Goal: Transaction & Acquisition: Obtain resource

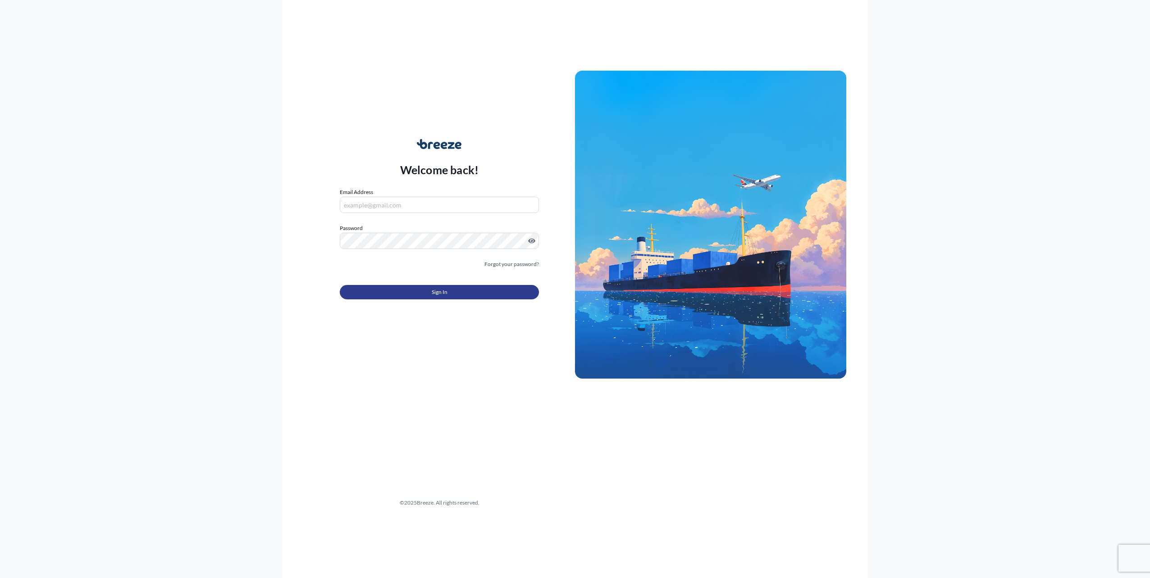
type input "[PERSON_NAME][EMAIL_ADDRESS][PERSON_NAME][DOMAIN_NAME]"
click at [422, 287] on button "Sign In" at bounding box center [439, 292] width 199 height 14
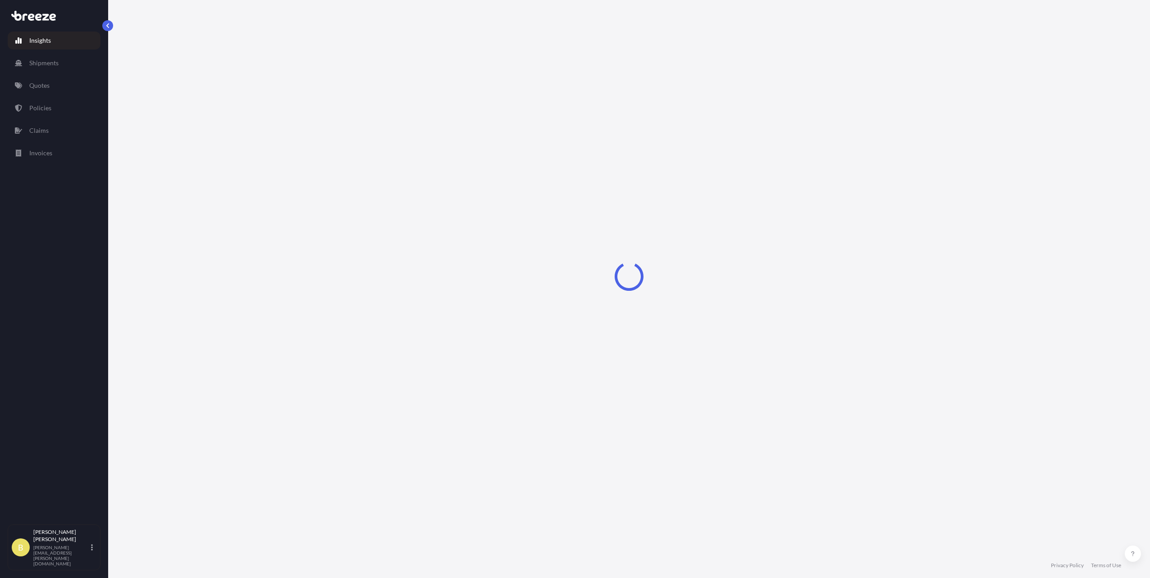
select select "2025"
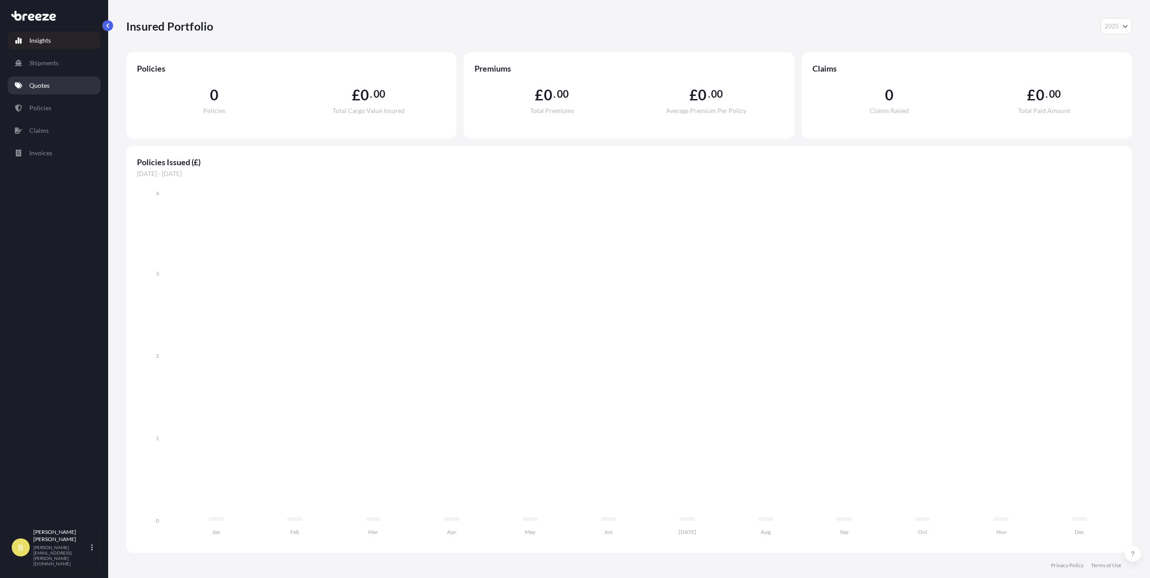
click at [54, 79] on link "Quotes" at bounding box center [54, 86] width 93 height 18
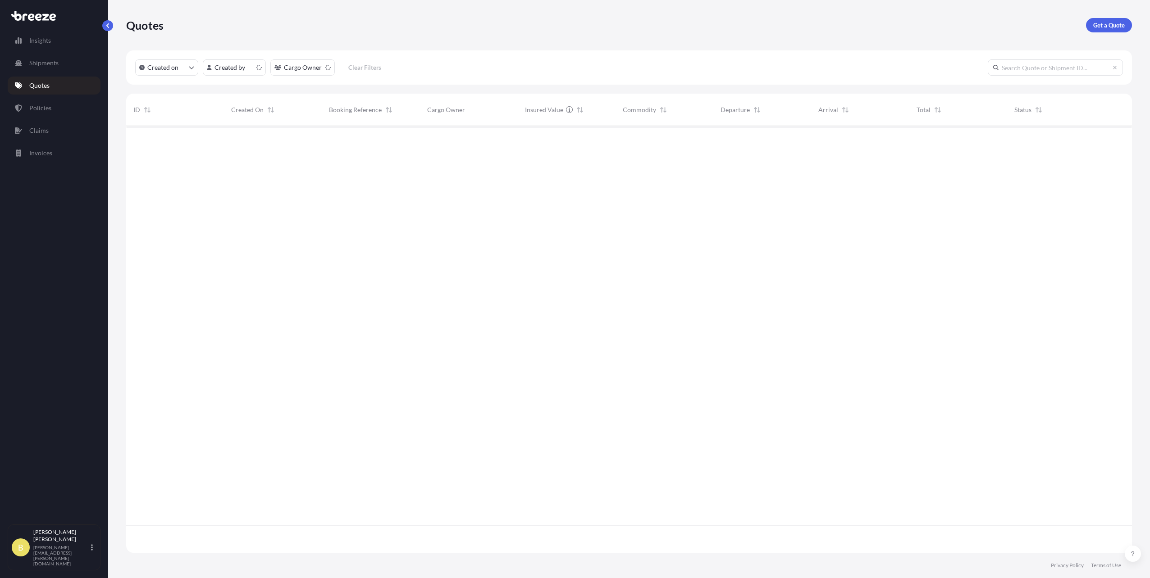
scroll to position [425, 999]
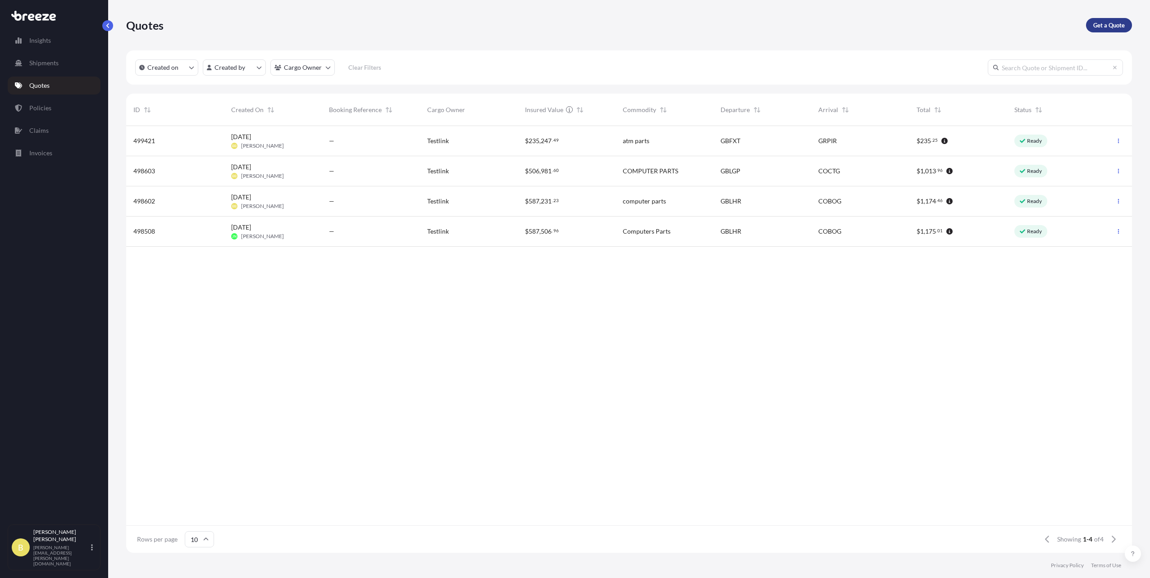
click at [1116, 21] on p "Get a Quote" at bounding box center [1109, 25] width 32 height 9
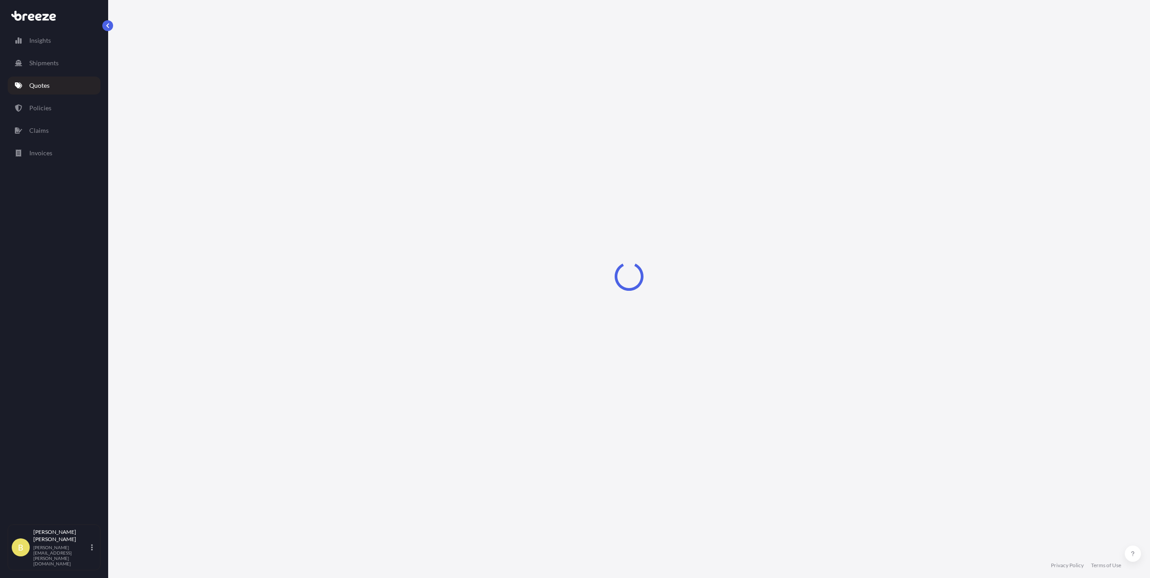
select select "Road"
select select "Sea"
select select "1"
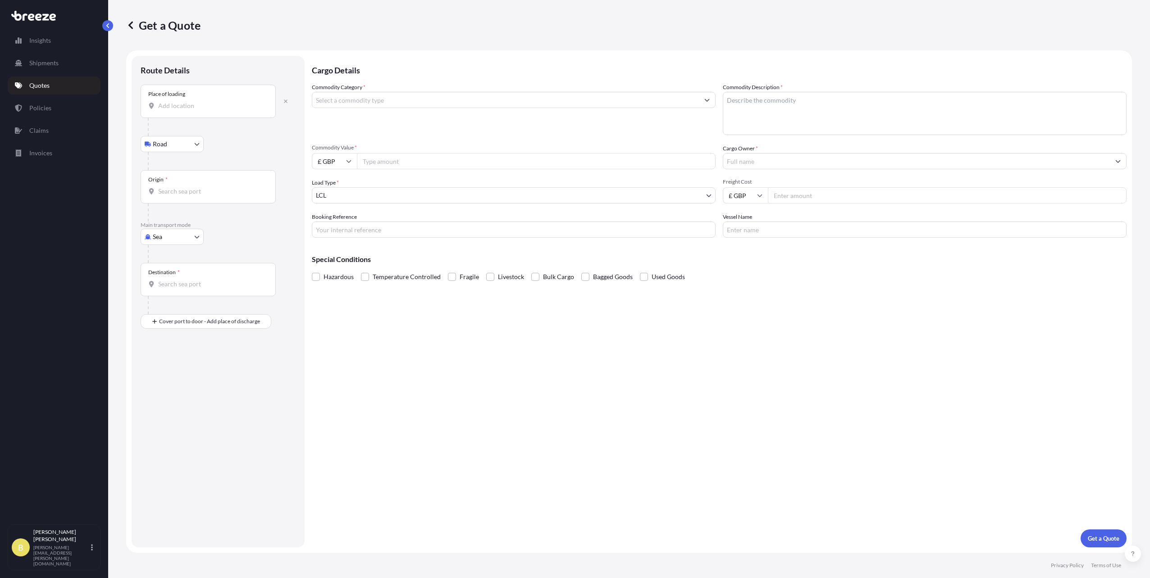
click at [209, 105] on input "Place of loading" at bounding box center [211, 105] width 106 height 9
click at [200, 161] on span "Hythe CT21 , [GEOGRAPHIC_DATA]" at bounding box center [220, 157] width 99 height 9
type input "Hythe CT21, [GEOGRAPHIC_DATA]"
click at [183, 195] on input "Origin *" at bounding box center [211, 195] width 106 height 9
click at [171, 244] on body "5 options available. 0 options available. Insights Shipments Quotes Policies Cl…" at bounding box center [575, 289] width 1150 height 578
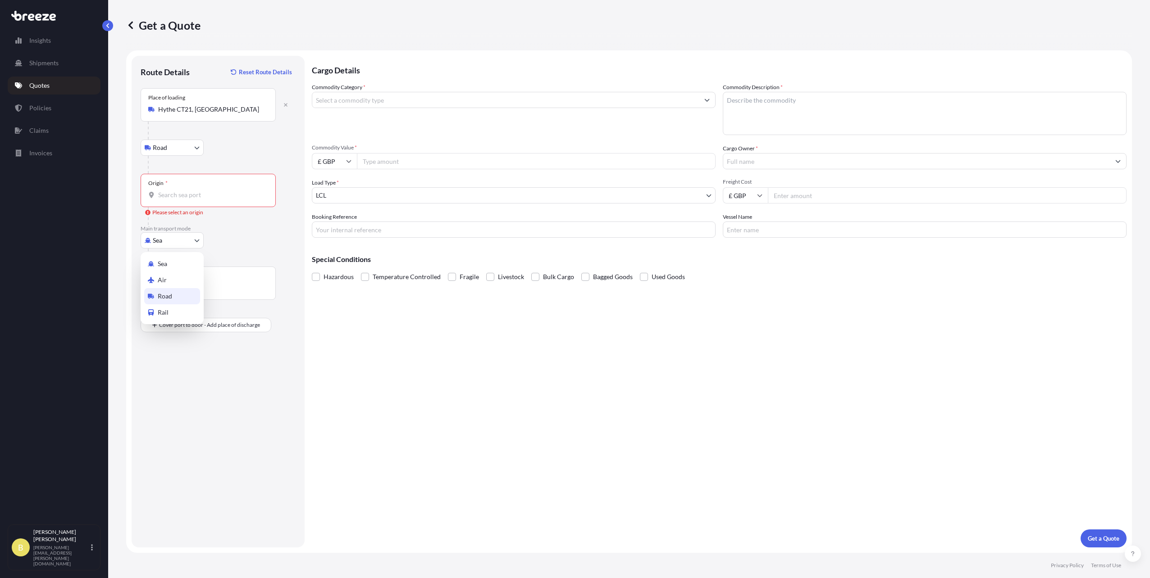
click at [161, 291] on div "Road" at bounding box center [172, 296] width 56 height 16
select select "Road"
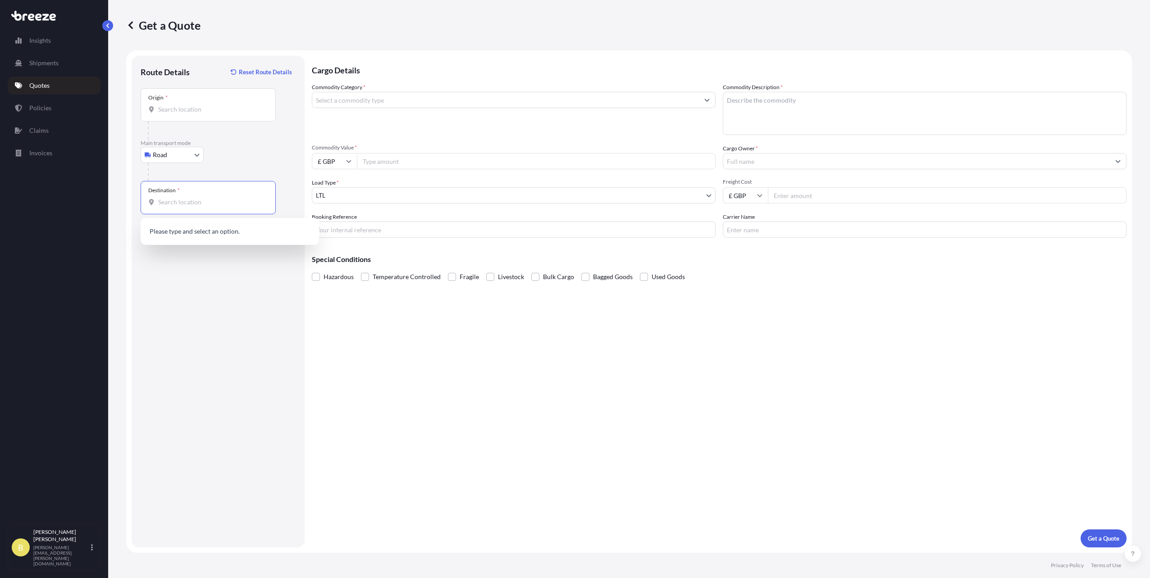
click at [186, 199] on input "Destination *" at bounding box center [211, 202] width 106 height 9
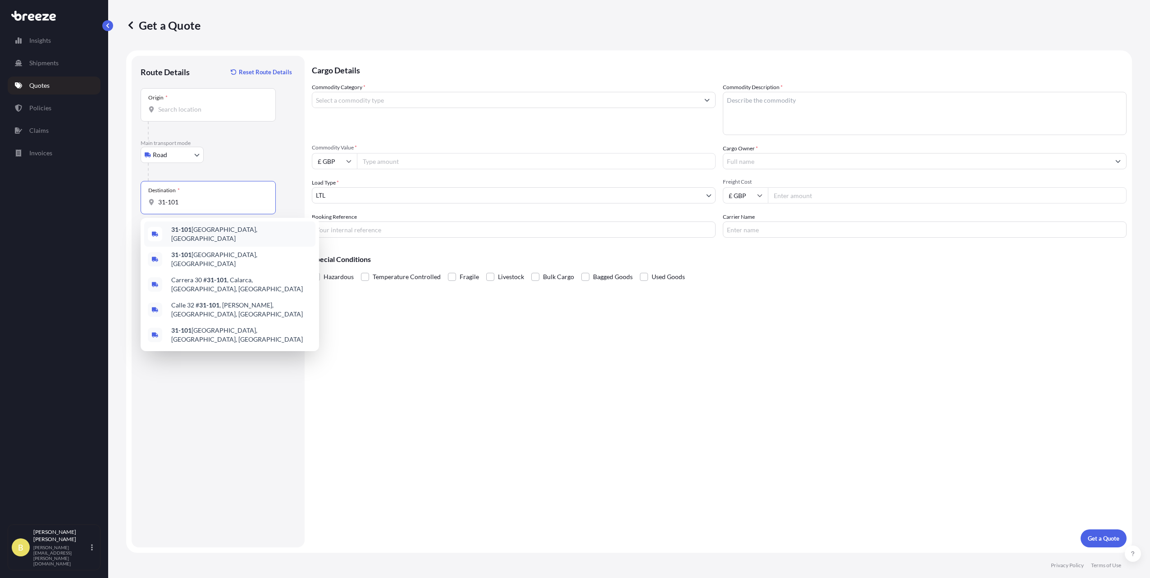
click at [196, 234] on span "[STREET_ADDRESS]" at bounding box center [241, 234] width 141 height 18
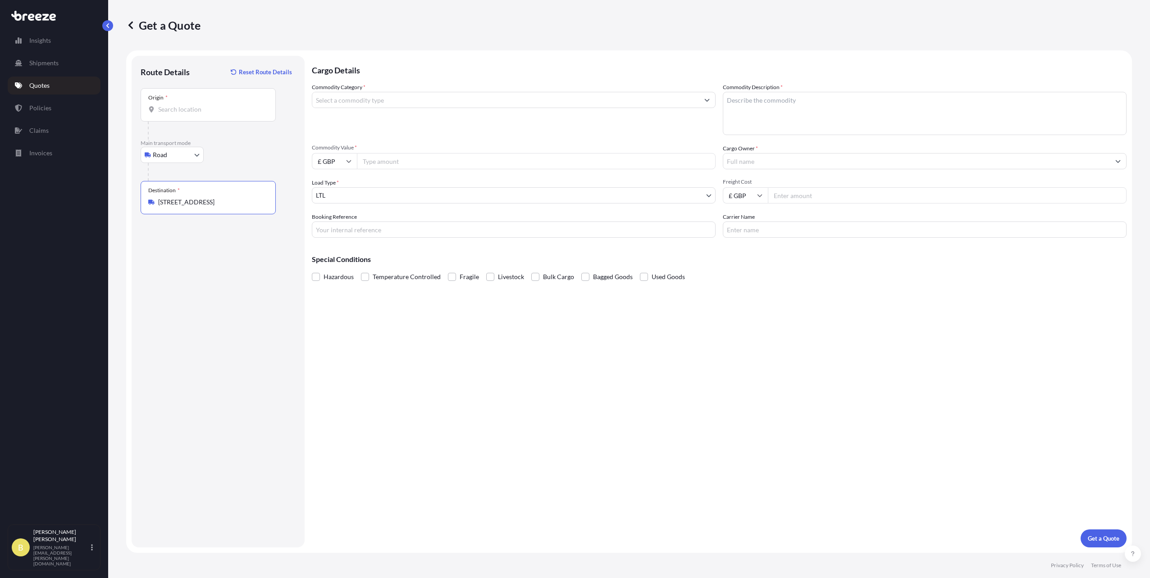
type input "[STREET_ADDRESS]"
click at [370, 164] on input "Commodity Value *" at bounding box center [536, 161] width 359 height 16
click at [378, 160] on input "Commodity Value *" at bounding box center [536, 161] width 359 height 16
type input "10117"
click at [337, 171] on div "Commodity Category * Commodity Description * Commodity Value * £ GBP 10117 Carg…" at bounding box center [719, 160] width 815 height 155
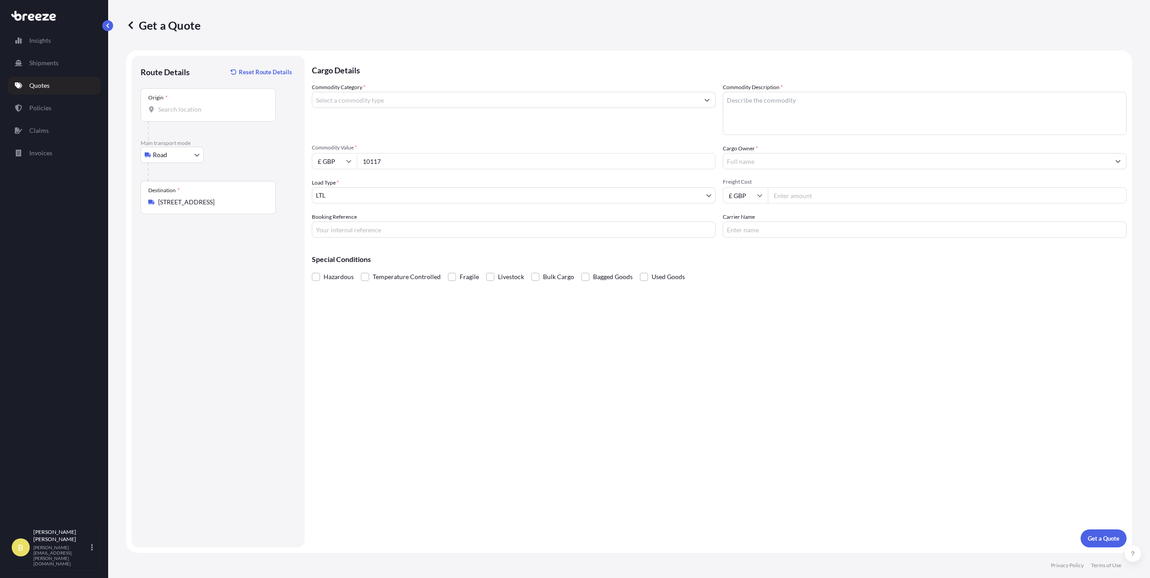
click at [339, 164] on input "£ GBP" at bounding box center [334, 161] width 45 height 16
click at [337, 182] on div "€ EUR" at bounding box center [334, 186] width 38 height 17
type input "€ EUR"
click at [796, 194] on input "Freight Cost" at bounding box center [947, 195] width 359 height 16
type input "850"
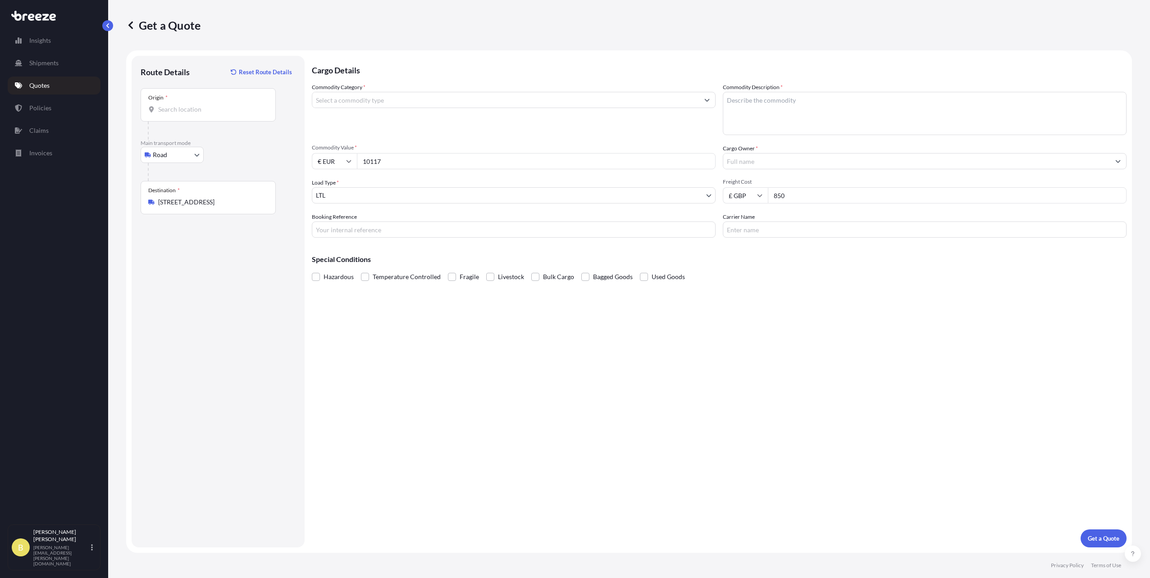
drag, startPoint x: 683, startPoint y: 347, endPoint x: 683, endPoint y: 341, distance: 6.3
click at [682, 346] on div "Cargo Details Commodity Category * Commodity Description * Commodity Value * € …" at bounding box center [719, 302] width 815 height 492
click at [738, 163] on input "Cargo Owner *" at bounding box center [916, 161] width 387 height 16
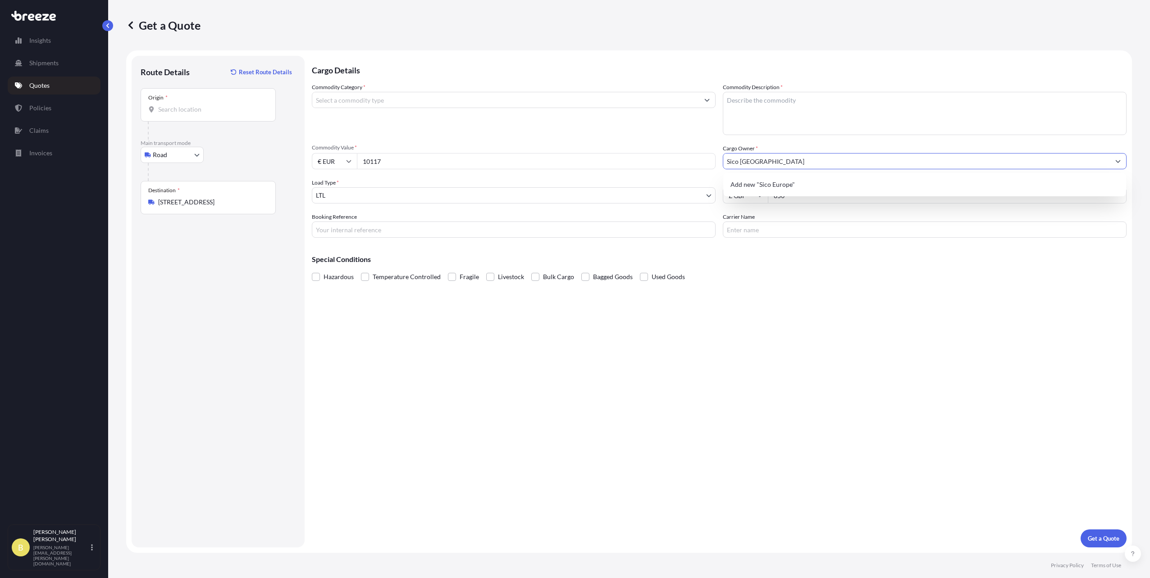
type input "Sico [GEOGRAPHIC_DATA]"
click at [769, 120] on textarea "Commodity Description *" at bounding box center [925, 113] width 404 height 43
click at [776, 103] on textarea "Commodity Description *" at bounding box center [925, 113] width 404 height 43
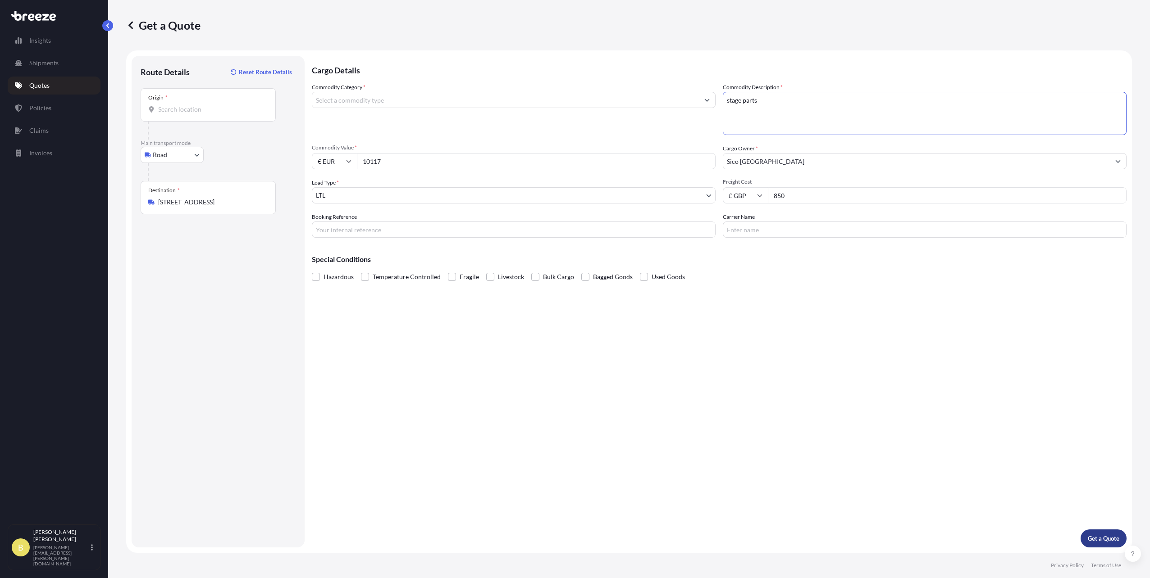
type textarea "stage parts"
click at [1088, 542] on p "Get a Quote" at bounding box center [1104, 538] width 32 height 9
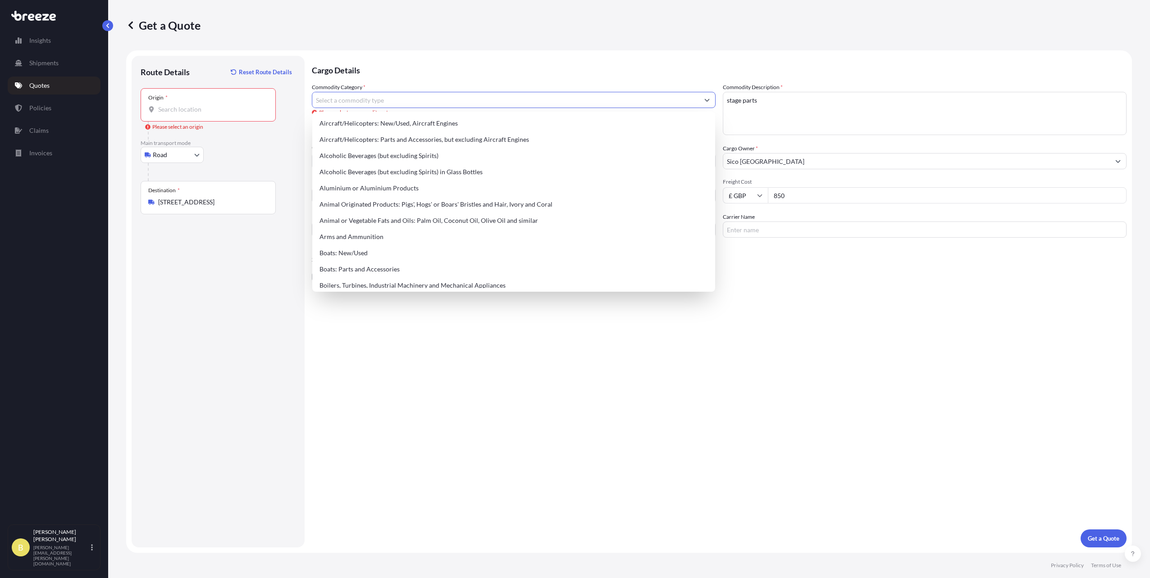
click at [364, 102] on input "Commodity Category *" at bounding box center [505, 100] width 387 height 16
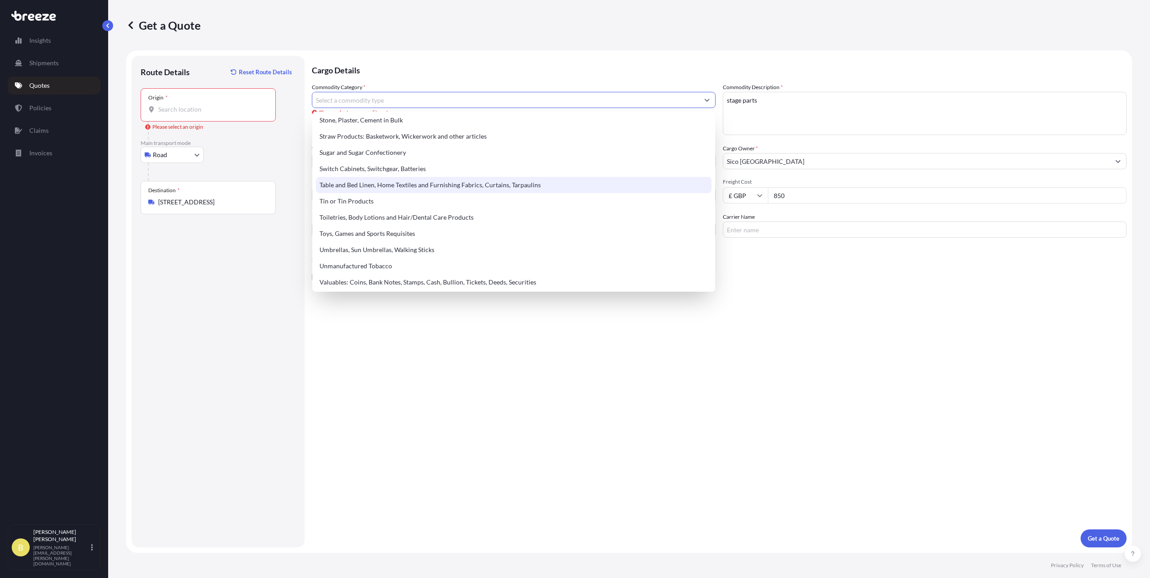
scroll to position [1937, 0]
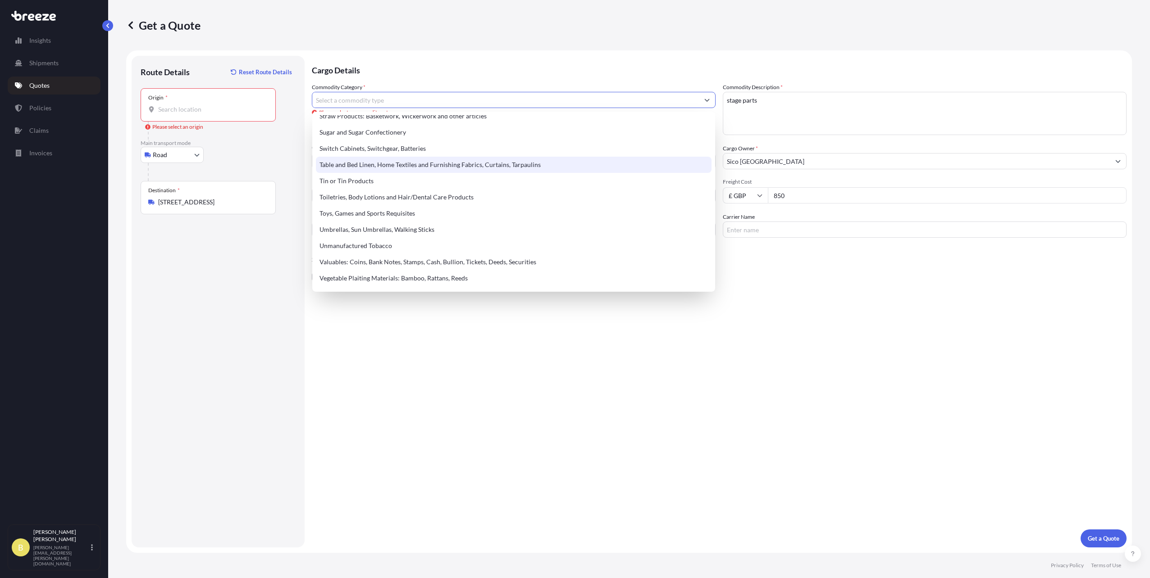
click at [366, 169] on div "Table and Bed Linen, Home Textiles and Furnishing Fabrics, Curtains, Tarpaulins" at bounding box center [514, 165] width 396 height 16
type input "Table and Bed Linen, Home Textiles and Furnishing Fabrics, Curtains, Tarpaulins"
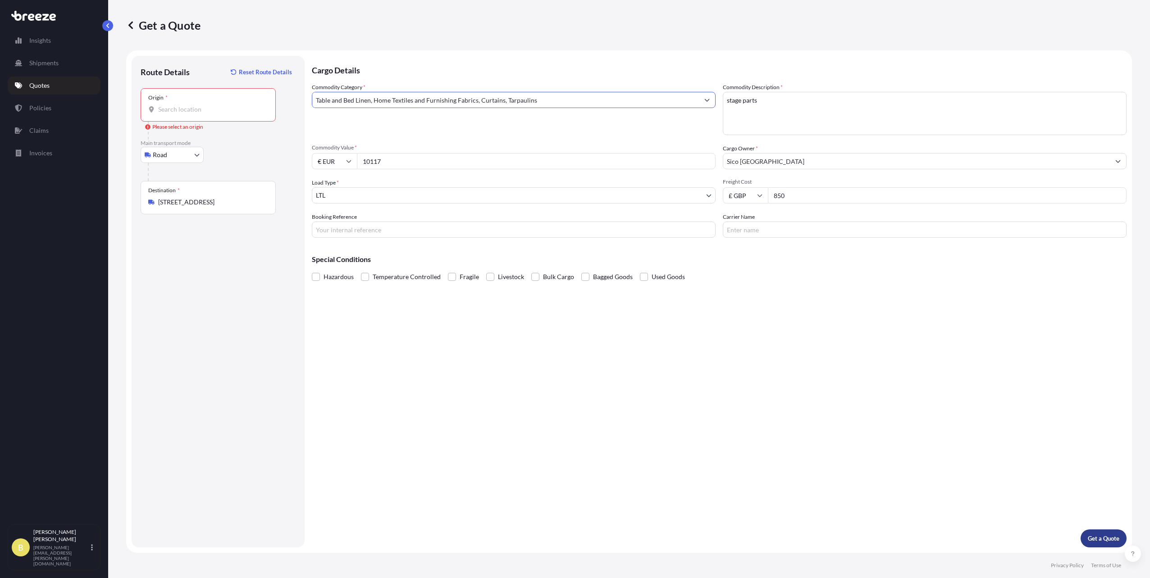
click at [1107, 536] on p "Get a Quote" at bounding box center [1104, 538] width 32 height 9
click at [1106, 537] on p "Get a Quote" at bounding box center [1104, 538] width 32 height 9
click at [221, 115] on div "Origin *" at bounding box center [208, 104] width 135 height 33
click at [221, 114] on input "Origin * Please select an origin" at bounding box center [211, 109] width 106 height 9
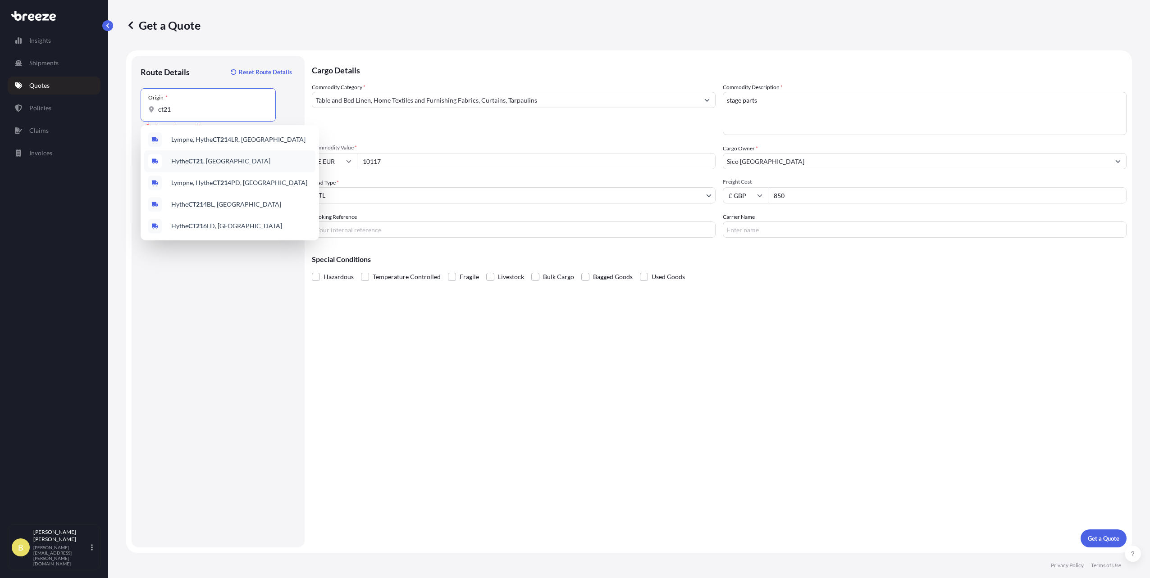
click at [191, 165] on span "Hythe CT21 , [GEOGRAPHIC_DATA]" at bounding box center [220, 161] width 99 height 9
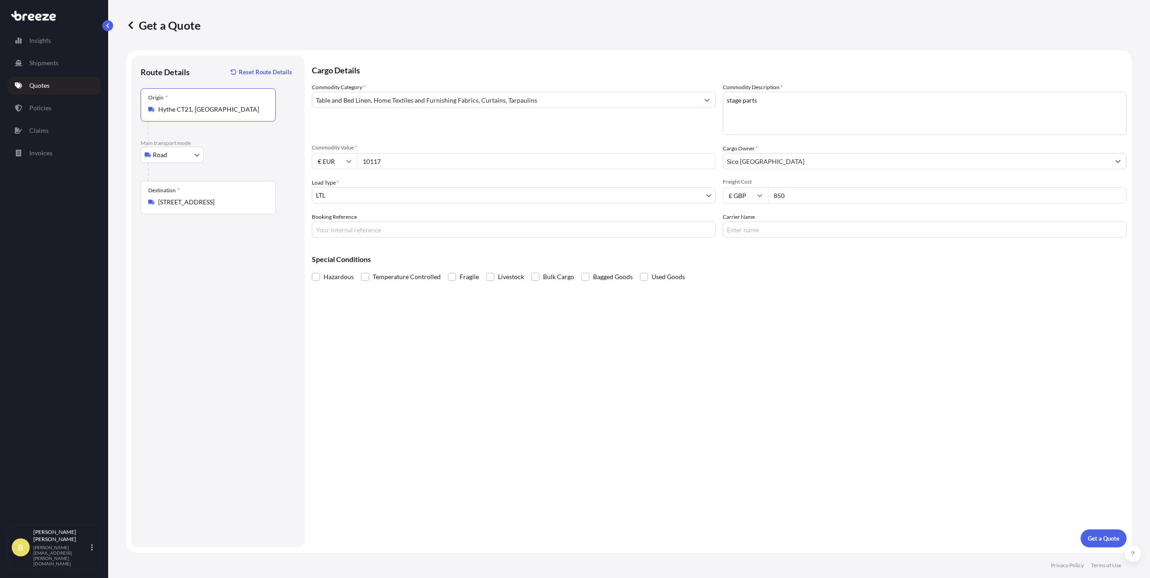
type input "Hythe CT21, [GEOGRAPHIC_DATA]"
click at [1101, 529] on div "Cargo Details Commodity Category * Table and Bed Linen, Home Textiles and Furni…" at bounding box center [719, 302] width 815 height 492
click at [1102, 532] on button "Get a Quote" at bounding box center [1103, 539] width 46 height 18
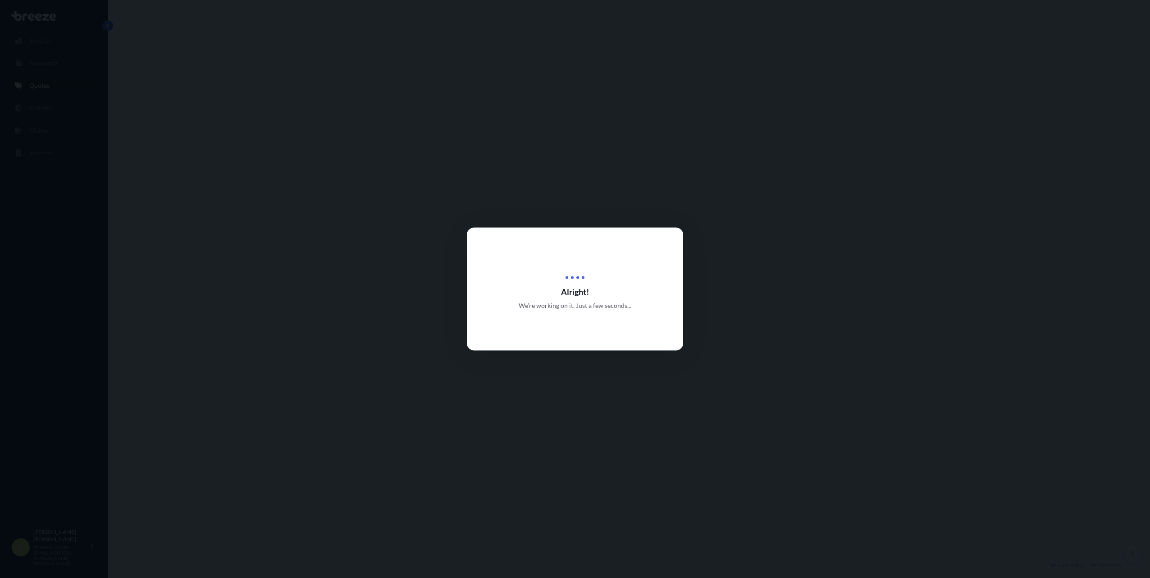
select select "Road"
select select "1"
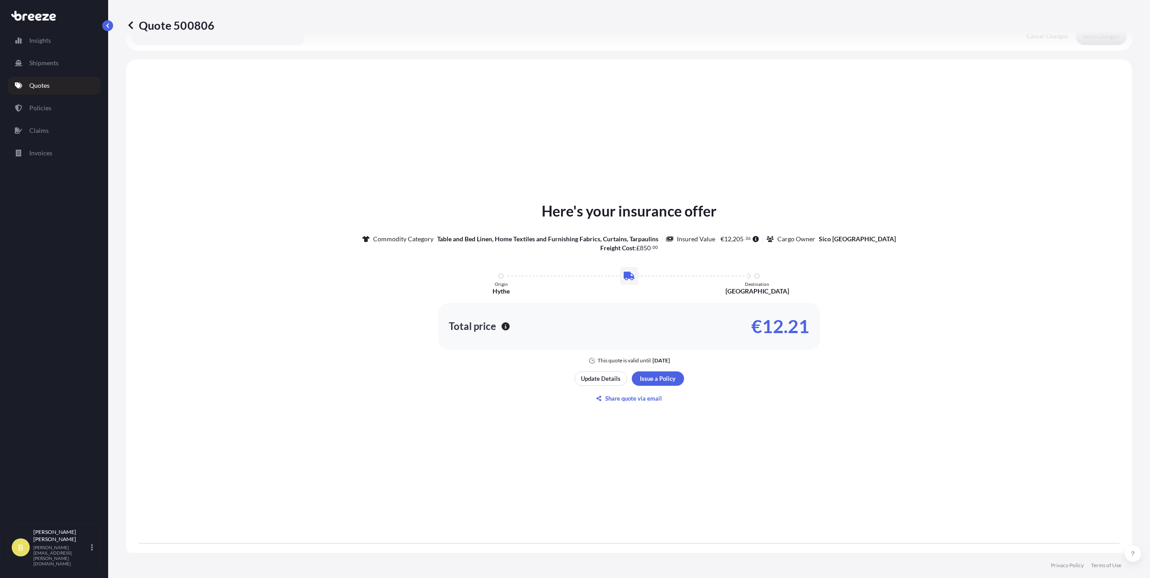
scroll to position [260, 0]
click at [747, 421] on div "Here's your insurance offer Commodity Category Table and Bed Linen, Home Textil…" at bounding box center [629, 299] width 980 height 462
